Goal: Information Seeking & Learning: Compare options

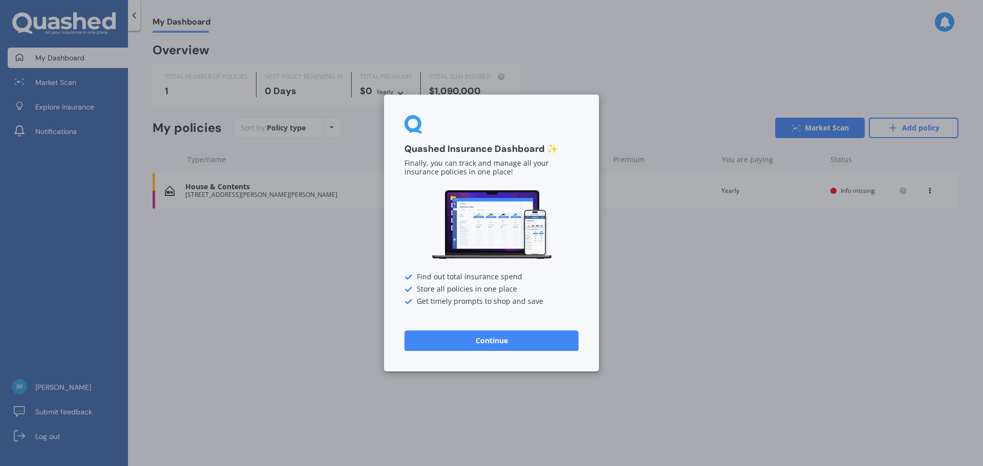
click at [520, 346] on button "Continue" at bounding box center [491, 341] width 174 height 20
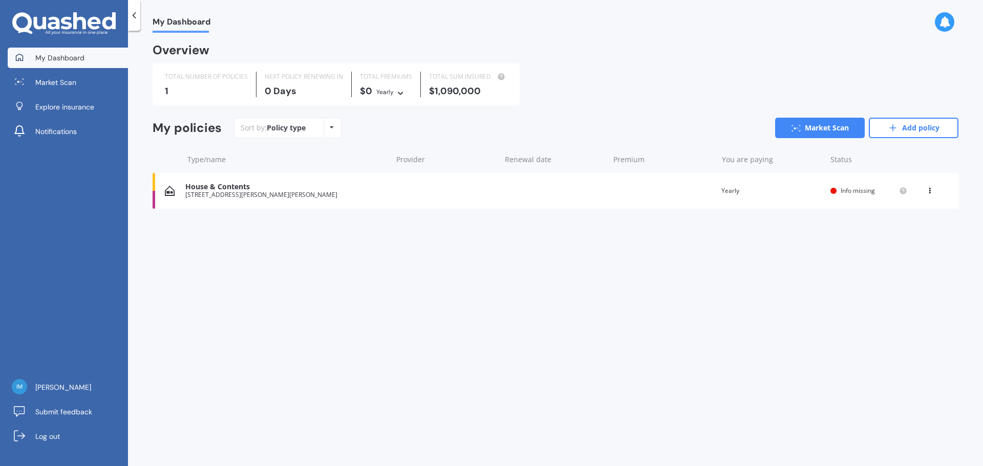
click at [294, 192] on div "[STREET_ADDRESS][PERSON_NAME][PERSON_NAME]" at bounding box center [285, 194] width 201 height 7
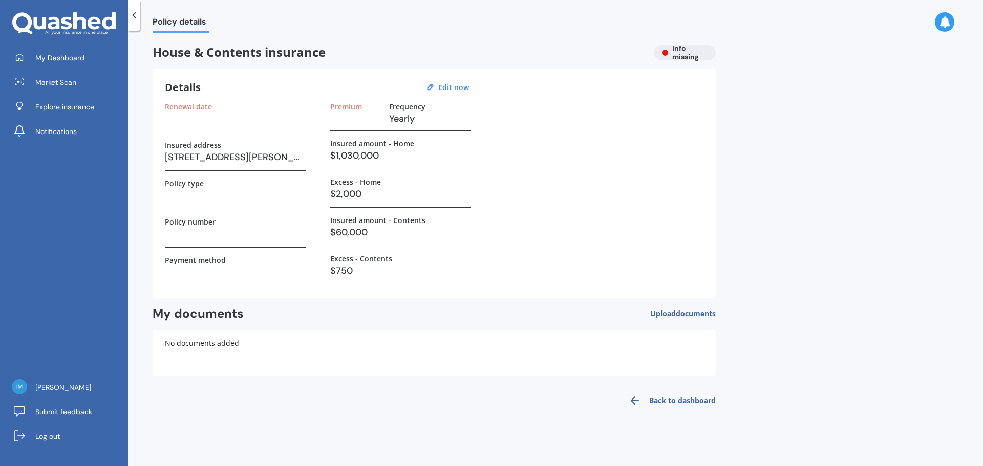
click at [678, 57] on div "House & Contents insurance Info missing" at bounding box center [434, 52] width 563 height 15
click at [251, 119] on h3 at bounding box center [235, 118] width 141 height 15
click at [193, 122] on h3 at bounding box center [235, 118] width 141 height 15
click at [454, 87] on u "Edit now" at bounding box center [453, 87] width 31 height 10
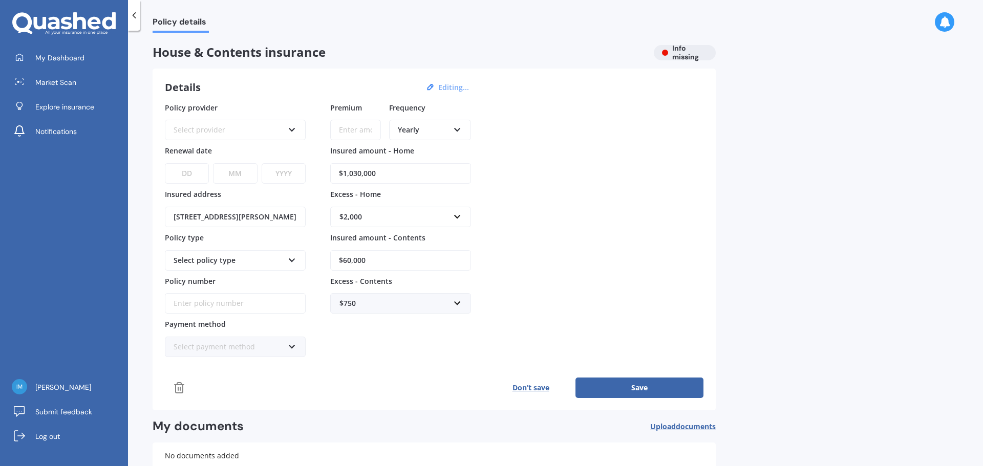
click at [292, 129] on icon at bounding box center [292, 127] width 9 height 7
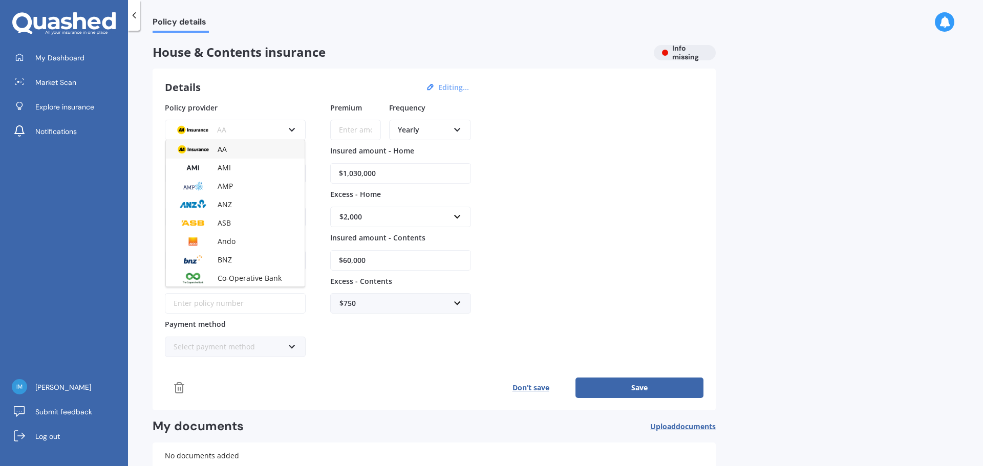
click at [233, 153] on div "AA" at bounding box center [235, 149] width 139 height 18
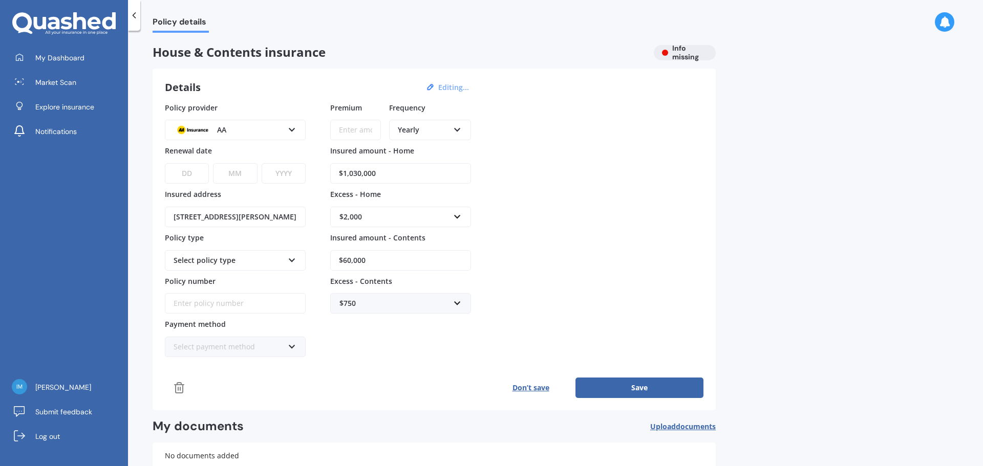
click at [196, 171] on select "DD 01 02 03 04 05 06 07 08 09 10 11 12 13 14 15 16 17 18 19 20 21 22 23 24 25 2…" at bounding box center [187, 173] width 44 height 20
click at [605, 296] on div "Policy provider AA AA AMI AMP ANZ ASB Ando BNZ Co-Operative Bank FMG Initio Kiw…" at bounding box center [434, 229] width 538 height 255
click at [173, 19] on span "Policy details" at bounding box center [181, 24] width 56 height 14
click at [456, 86] on button "Editing..." at bounding box center [453, 87] width 37 height 9
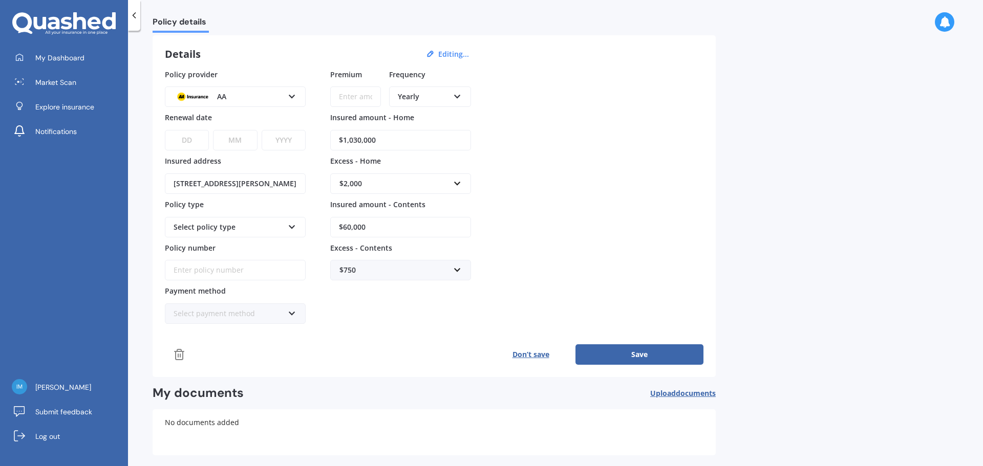
scroll to position [78, 0]
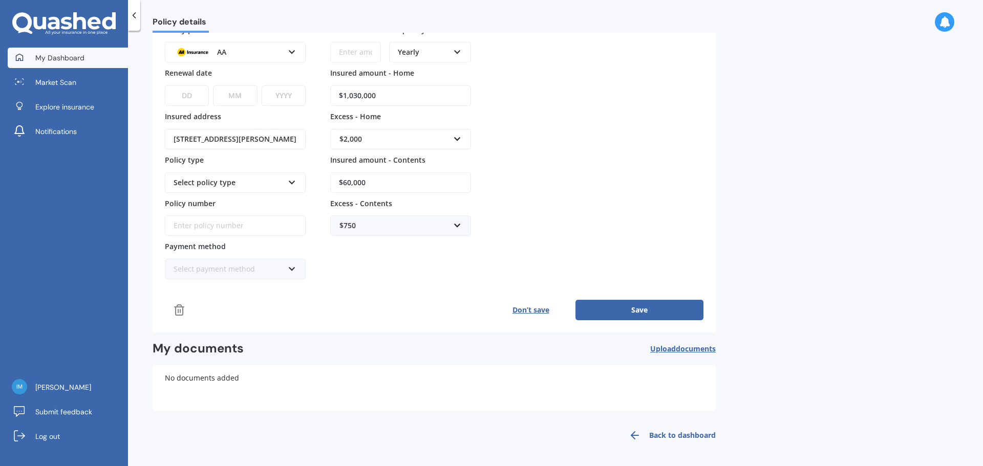
click at [68, 57] on span "My Dashboard" at bounding box center [59, 58] width 49 height 10
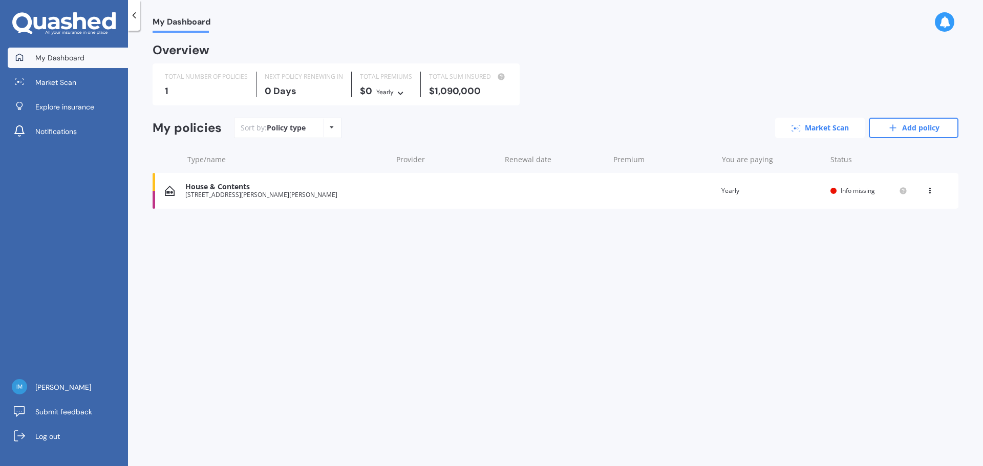
click at [831, 129] on link "Market Scan" at bounding box center [820, 128] width 90 height 20
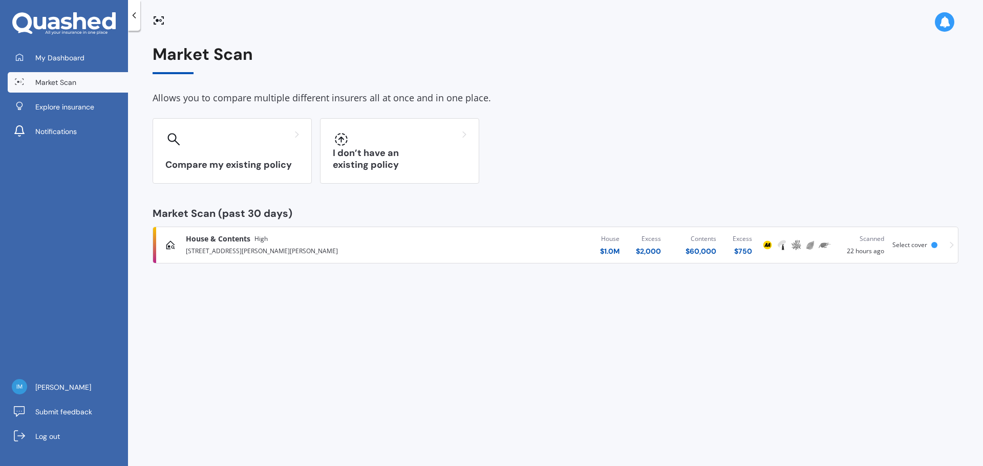
click at [268, 244] on div "House & Contents High" at bounding box center [324, 239] width 277 height 10
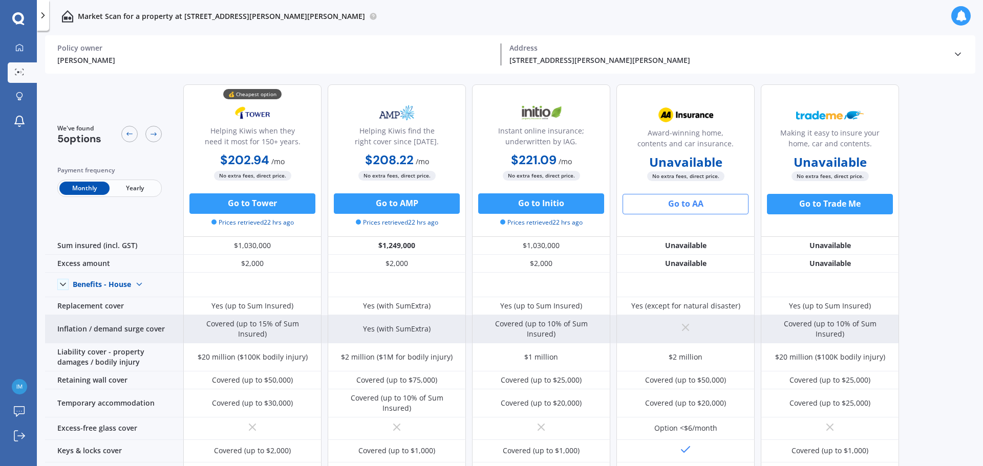
click at [685, 325] on line at bounding box center [685, 327] width 6 height 6
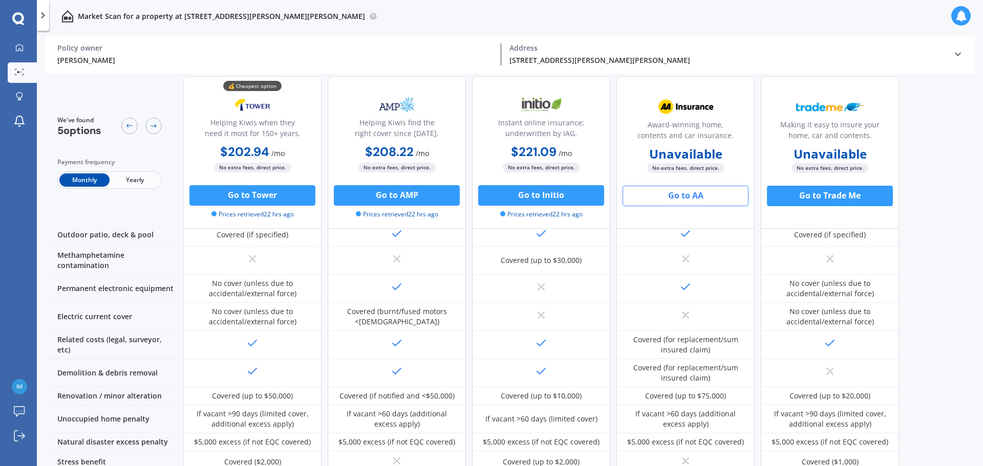
scroll to position [393, 0]
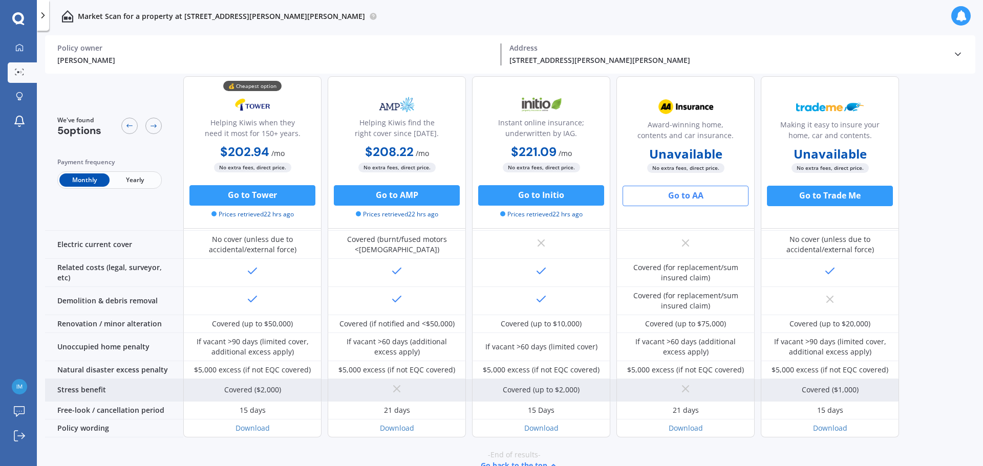
click at [100, 379] on div "Stress benefit" at bounding box center [114, 390] width 138 height 23
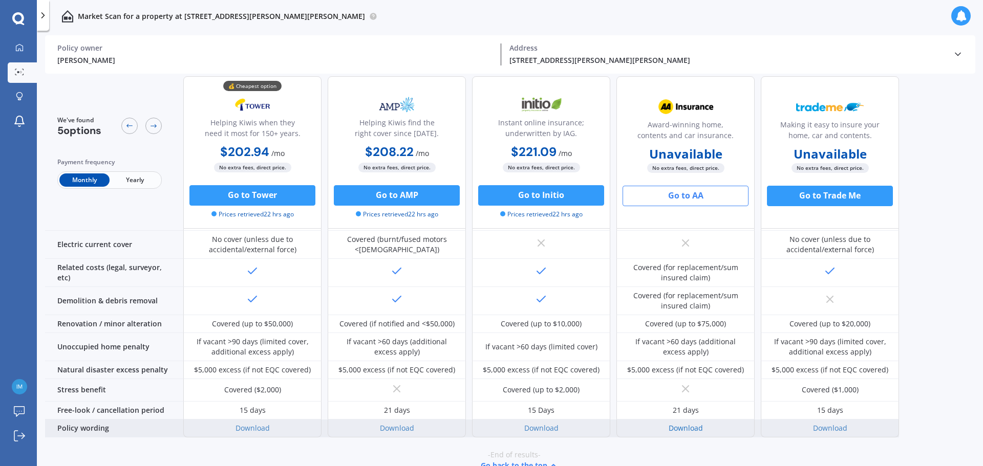
click at [689, 423] on link "Download" at bounding box center [685, 428] width 34 height 10
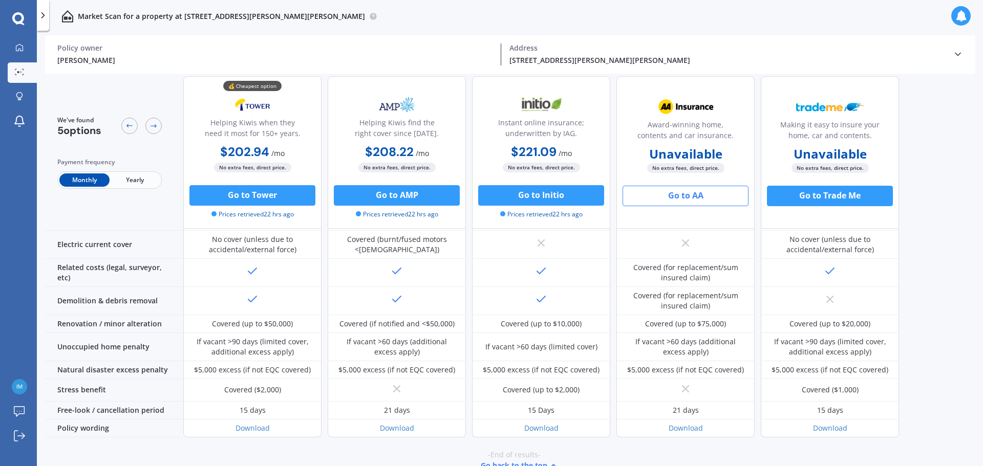
click at [692, 197] on button "Go to AA" at bounding box center [685, 196] width 126 height 20
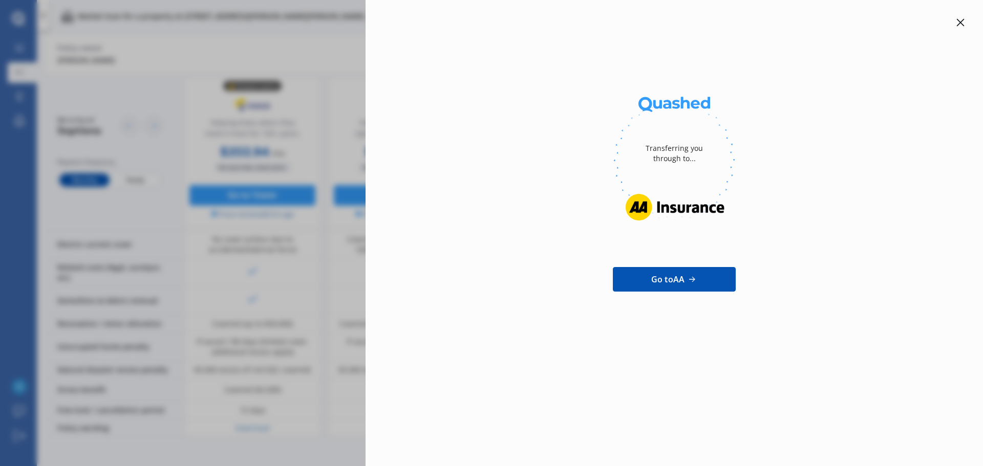
click at [961, 21] on icon at bounding box center [961, 23] width 8 height 8
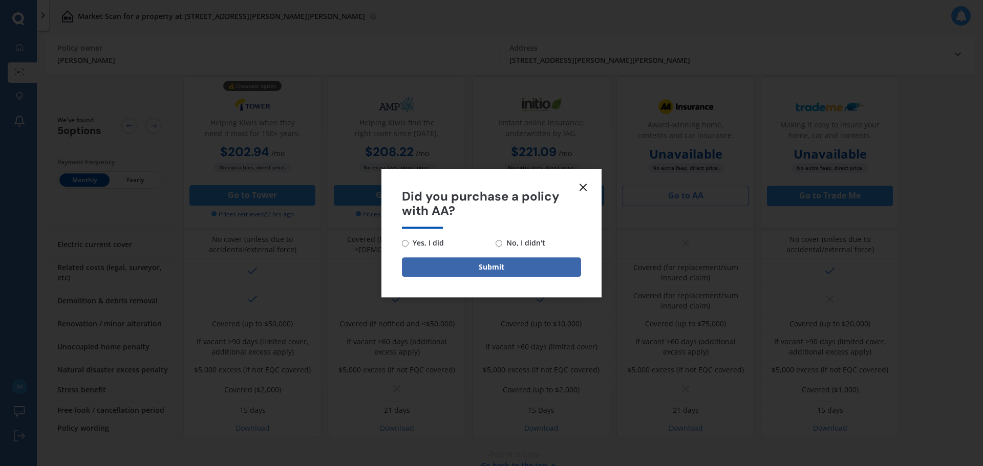
click at [585, 187] on icon at bounding box center [583, 187] width 12 height 12
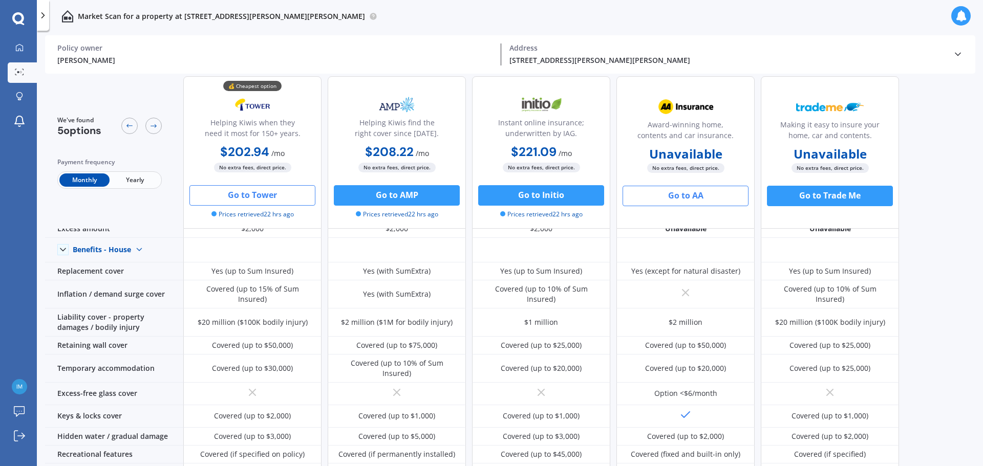
scroll to position [0, 0]
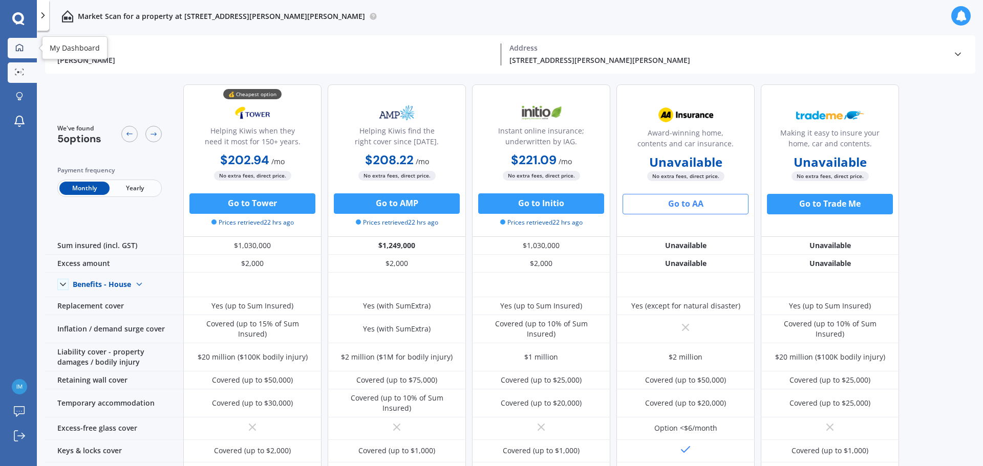
click at [23, 46] on icon at bounding box center [19, 47] width 7 height 7
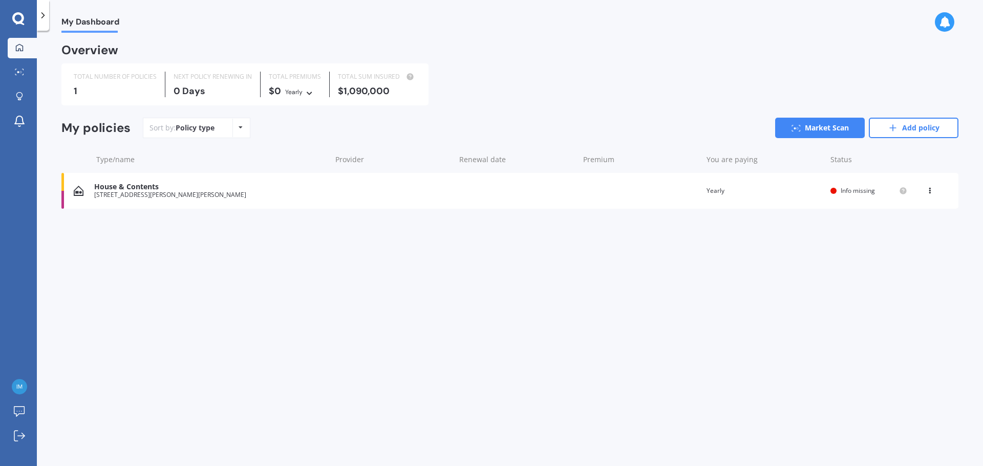
click at [18, 18] on icon at bounding box center [18, 18] width 12 height 13
click at [17, 71] on icon at bounding box center [19, 72] width 9 height 7
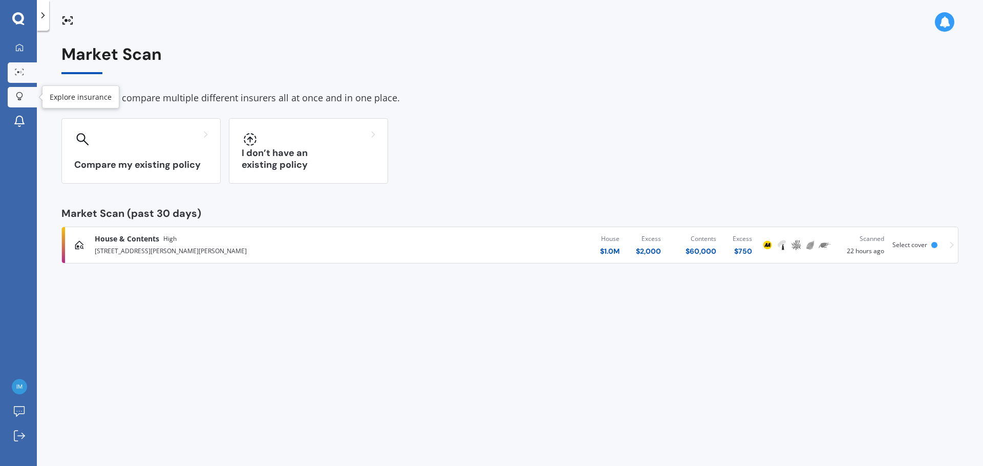
click at [24, 98] on div at bounding box center [19, 97] width 15 height 10
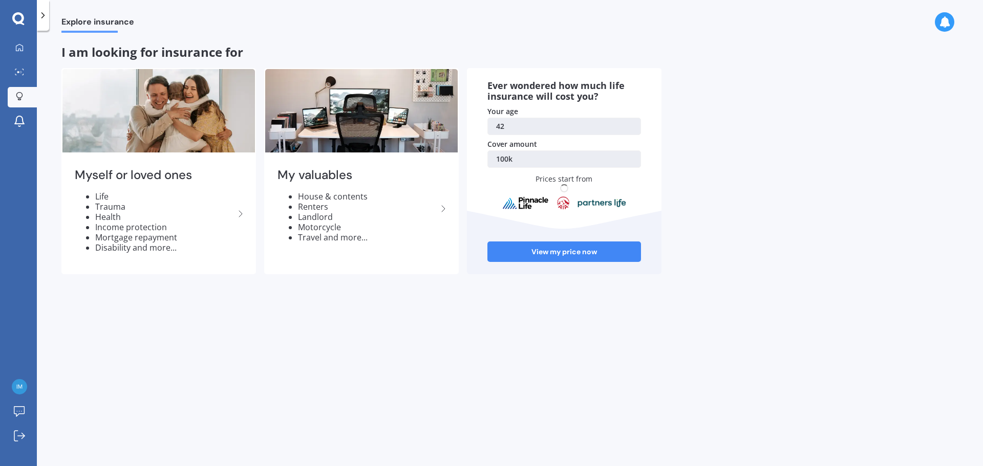
click at [96, 21] on span "Explore insurance" at bounding box center [97, 24] width 73 height 14
click at [18, 13] on icon at bounding box center [18, 18] width 12 height 12
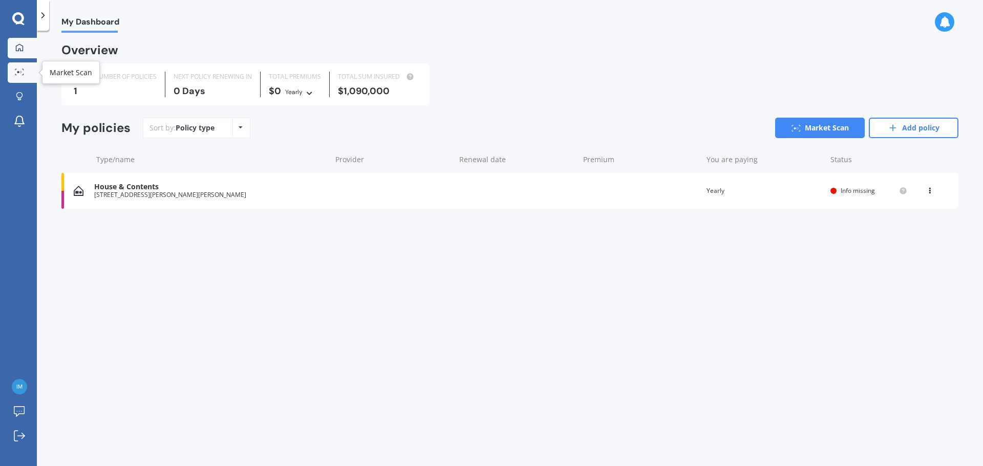
click at [19, 72] on icon at bounding box center [19, 72] width 9 height 7
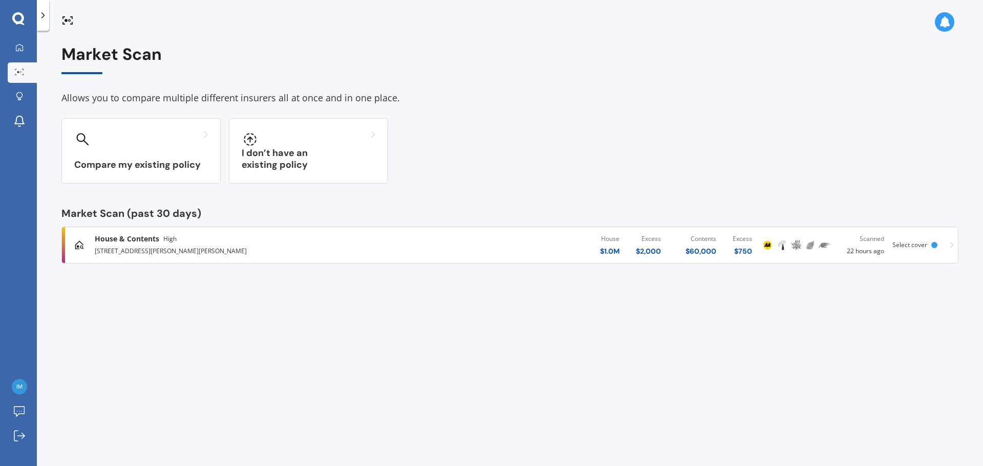
click at [42, 16] on icon at bounding box center [43, 15] width 10 height 10
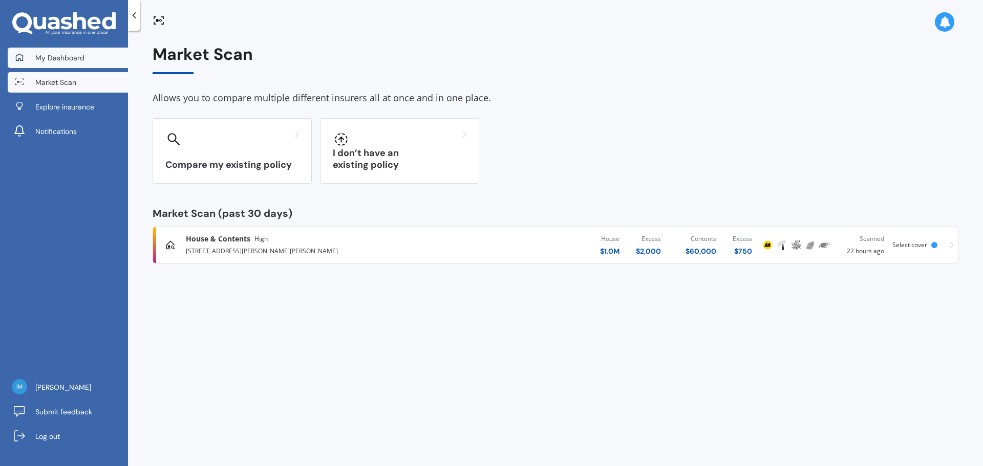
click at [39, 54] on span "My Dashboard" at bounding box center [59, 58] width 49 height 10
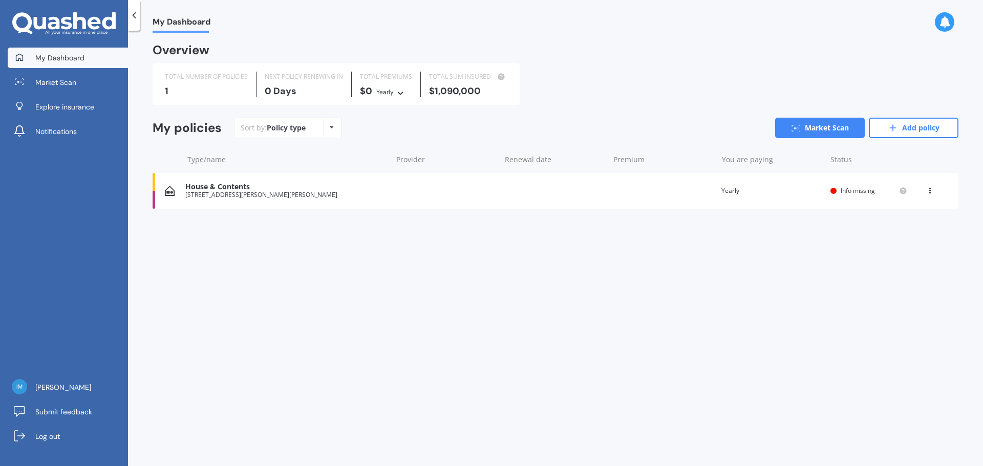
click at [332, 127] on icon at bounding box center [332, 127] width 4 height 6
click at [400, 123] on div "Sort by: Policy type Policy type Alphabetical Date added Renewing next Market S…" at bounding box center [596, 128] width 724 height 20
click at [77, 112] on span "Explore insurance" at bounding box center [64, 107] width 59 height 10
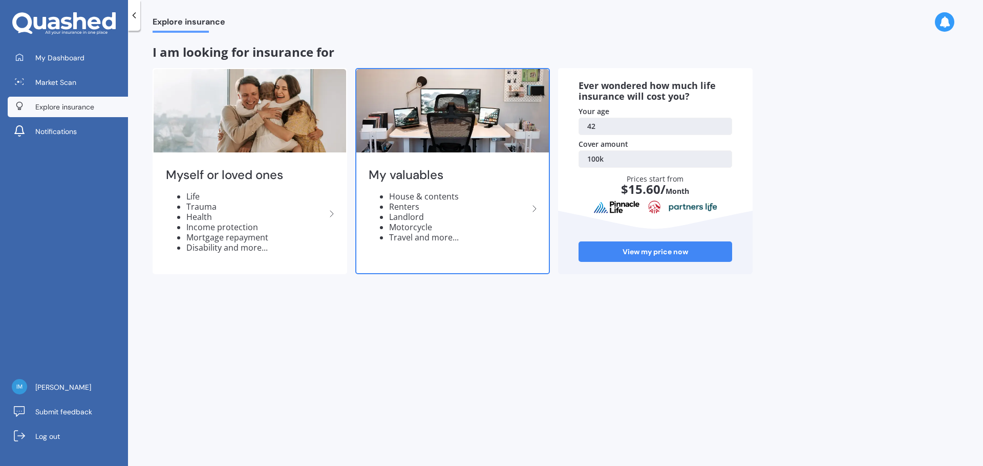
click at [410, 227] on li "Motorcycle" at bounding box center [458, 227] width 139 height 10
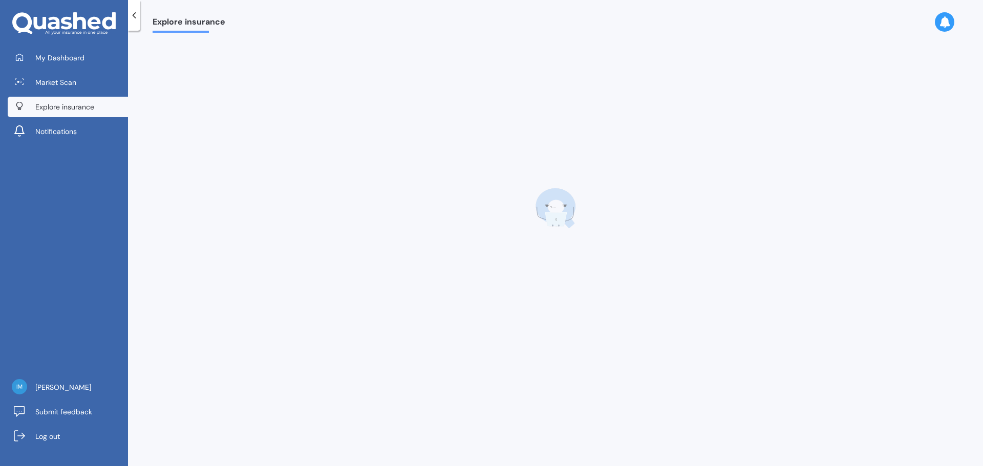
click at [70, 102] on span "Explore insurance" at bounding box center [64, 107] width 59 height 10
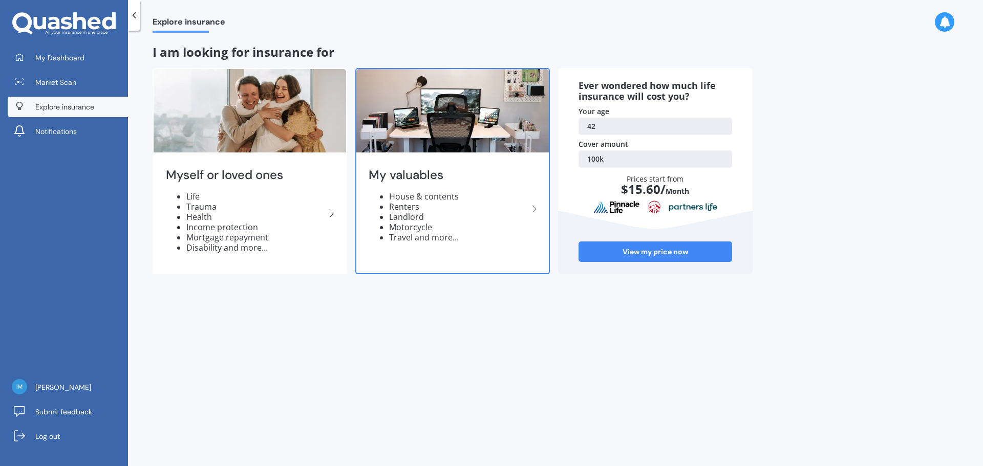
click at [532, 210] on icon at bounding box center [534, 209] width 12 height 12
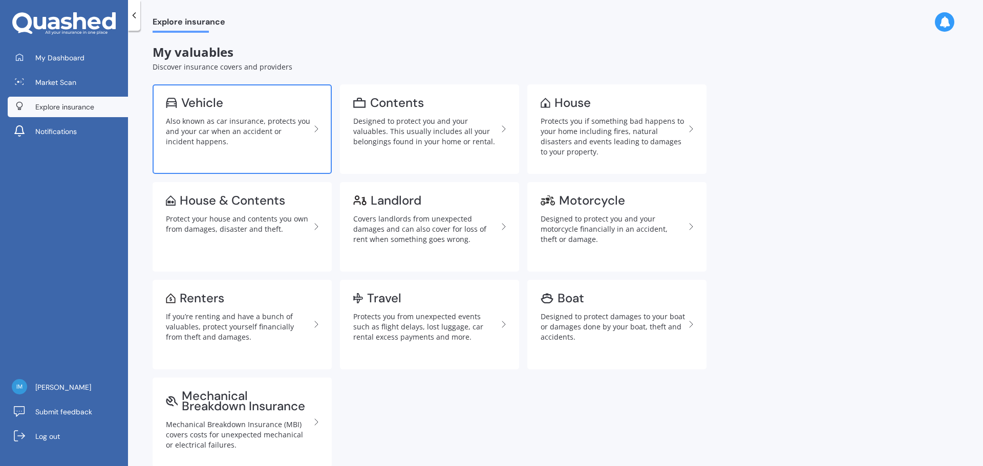
click at [249, 127] on div "Also known as car insurance, protects you and your car when an accident or inci…" at bounding box center [238, 131] width 144 height 31
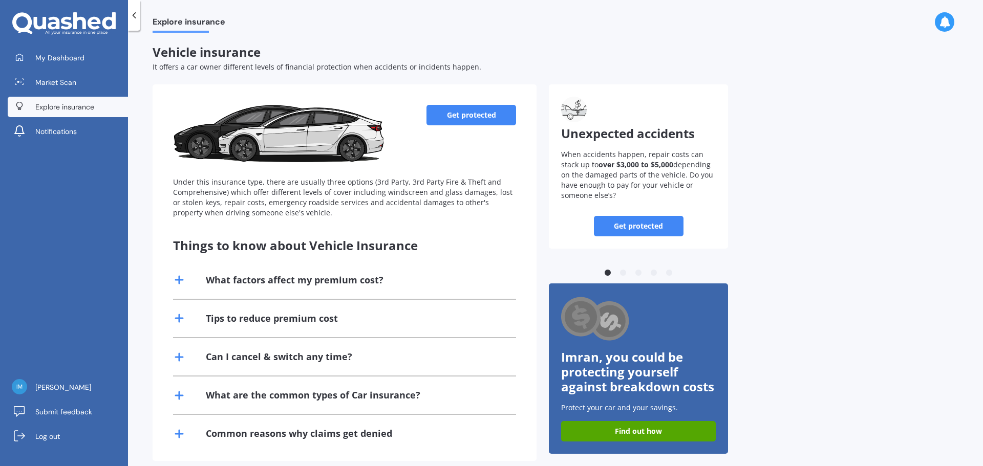
click at [497, 117] on link "Get protected" at bounding box center [471, 115] width 90 height 20
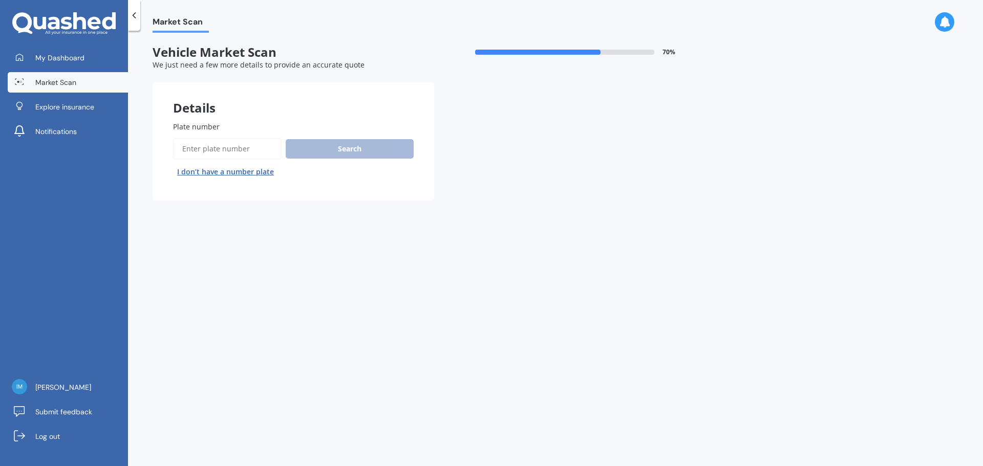
click at [243, 148] on input "Plate number" at bounding box center [227, 148] width 108 height 21
type input "JPN404"
click at [348, 144] on button "Search" at bounding box center [350, 148] width 128 height 19
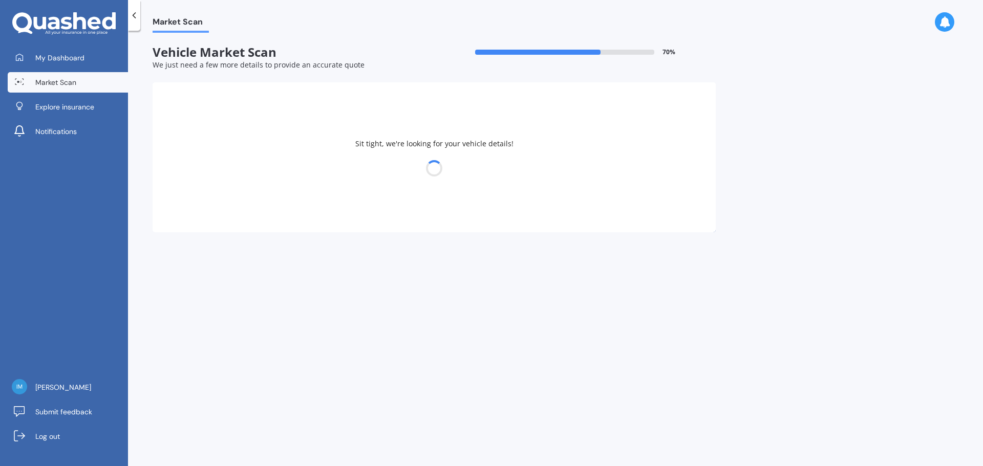
select select "TOYOTA"
select select "CAMRY"
select select "03"
select select "06"
select select "1983"
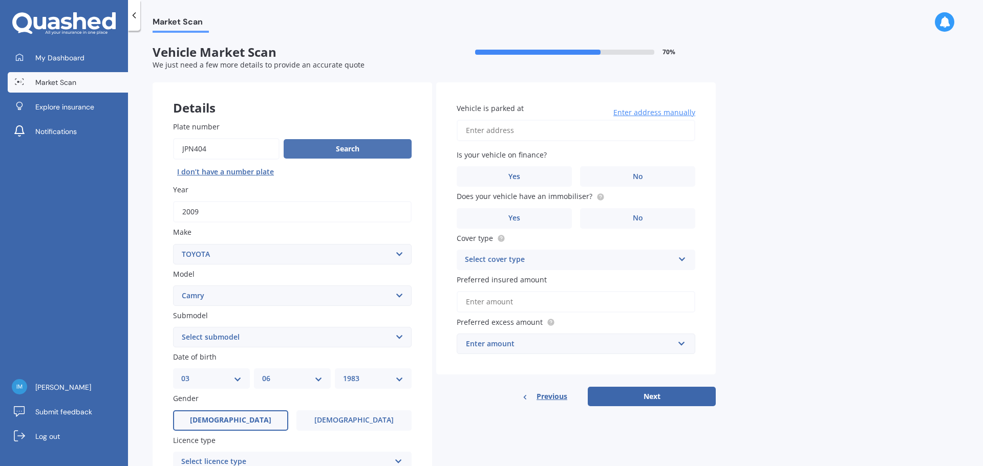
click at [335, 152] on button "Search" at bounding box center [348, 148] width 128 height 19
click at [232, 145] on input "Plate number" at bounding box center [226, 148] width 106 height 21
click at [346, 151] on button "Search" at bounding box center [348, 148] width 128 height 19
click at [228, 153] on input "Plate number" at bounding box center [226, 148] width 106 height 21
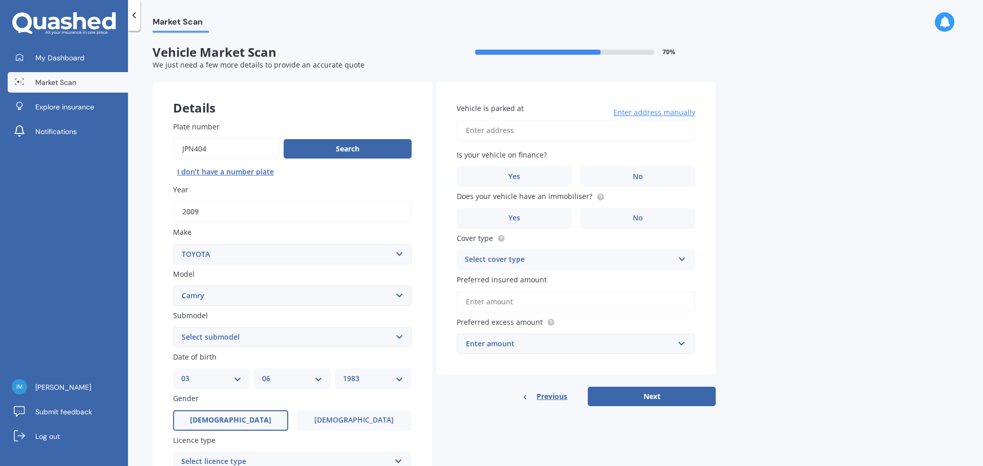
click at [76, 81] on link "Market Scan" at bounding box center [68, 82] width 120 height 20
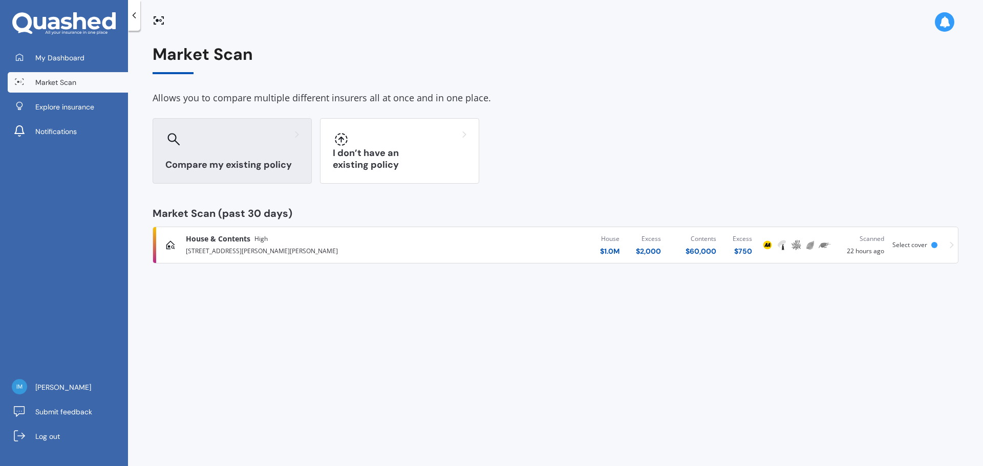
click at [249, 159] on h3 "Compare my existing policy" at bounding box center [232, 165] width 134 height 12
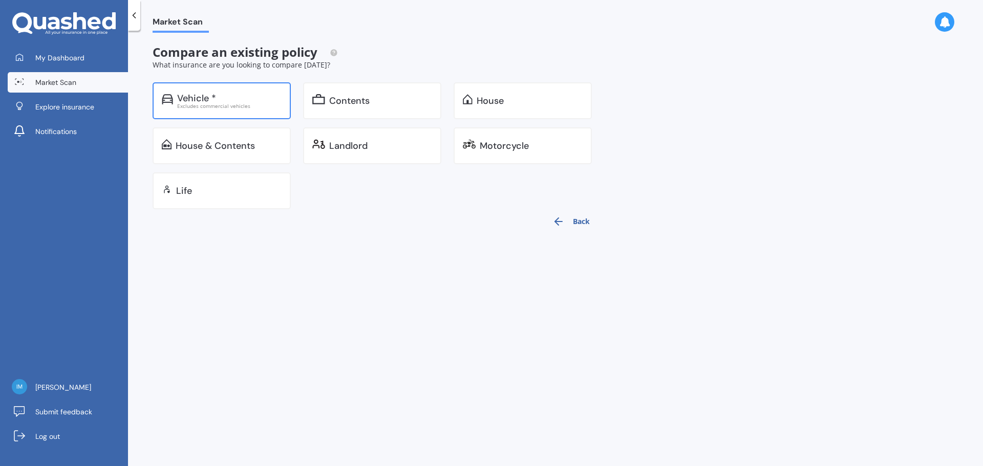
click at [247, 108] on div "Excludes commercial vehicles" at bounding box center [229, 105] width 104 height 5
